Goal: Information Seeking & Learning: Learn about a topic

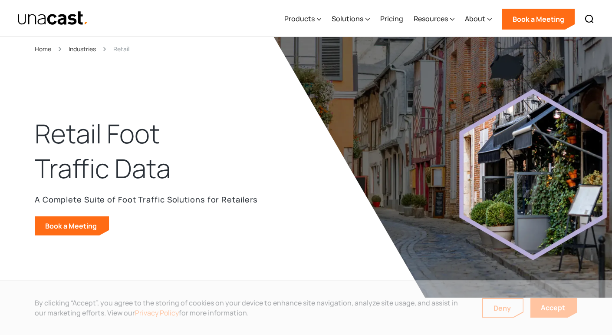
scroll to position [239, 0]
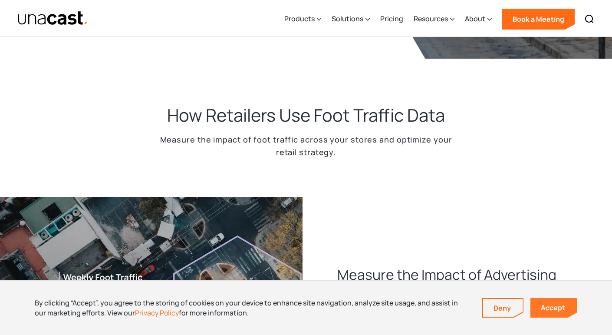
click at [550, 302] on link "Accept" at bounding box center [553, 308] width 47 height 20
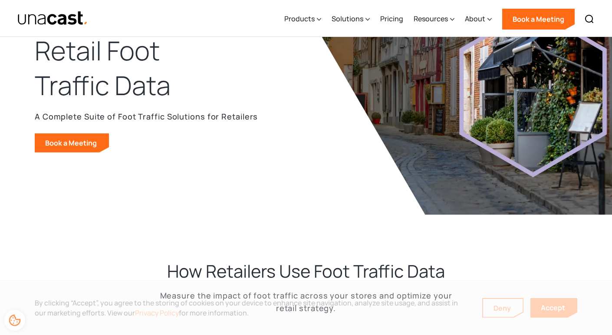
scroll to position [0, 0]
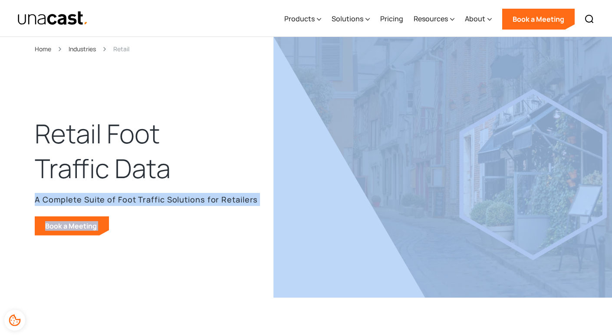
drag, startPoint x: 33, startPoint y: 198, endPoint x: 279, endPoint y: 208, distance: 246.3
click at [279, 208] on header "Retail Foot Traffic Data A Complete Suite of Foot Traffic Solutions for Retaile…" at bounding box center [306, 184] width 612 height 295
click at [264, 216] on div "Retail Foot Traffic Data A Complete Suite of Foot Traffic Solutions for Retaile…" at bounding box center [157, 185] width 244 height 102
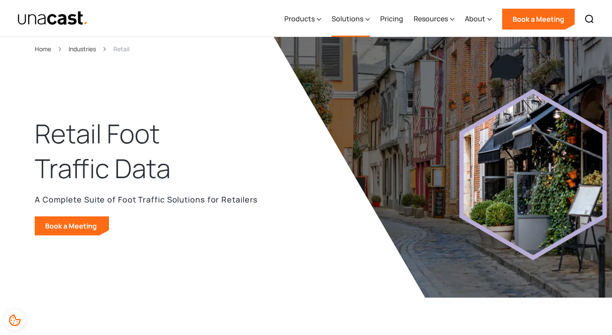
click at [365, 19] on div "Solutions" at bounding box center [351, 19] width 38 height 36
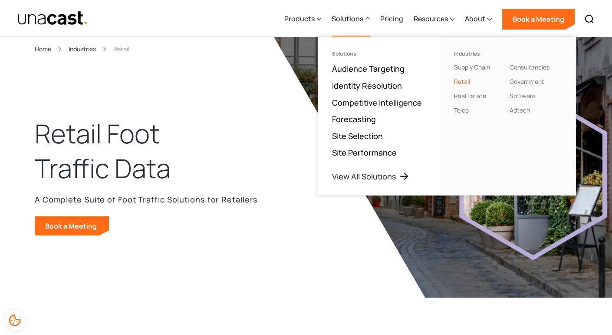
click at [286, 201] on img at bounding box center [487, 167] width 428 height 260
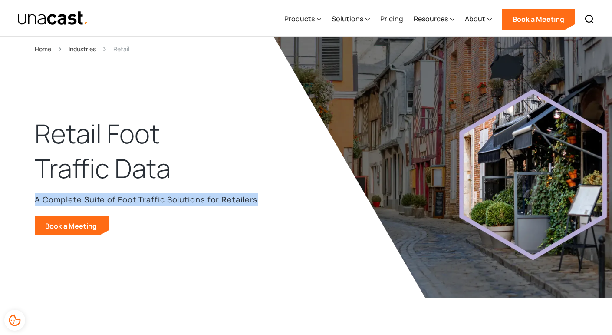
drag, startPoint x: 31, startPoint y: 199, endPoint x: 266, endPoint y: 192, distance: 234.9
click at [266, 192] on header "Retail Foot Traffic Data A Complete Suite of Foot Traffic Solutions for Retaile…" at bounding box center [306, 184] width 612 height 295
copy p "A Complete Suite of Foot Traffic Solutions for Retailers"
